Goal: Find specific page/section: Find specific page/section

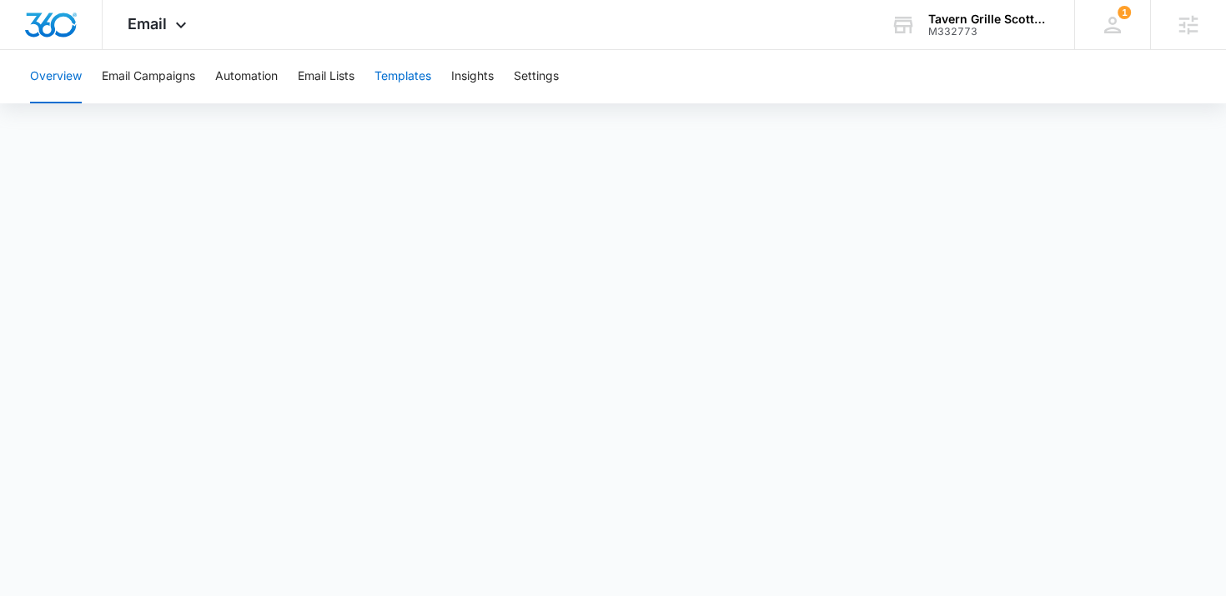
click at [405, 80] on button "Templates" at bounding box center [403, 76] width 57 height 53
click at [253, 73] on button "Automation" at bounding box center [246, 76] width 63 height 53
